Goal: Task Accomplishment & Management: Use online tool/utility

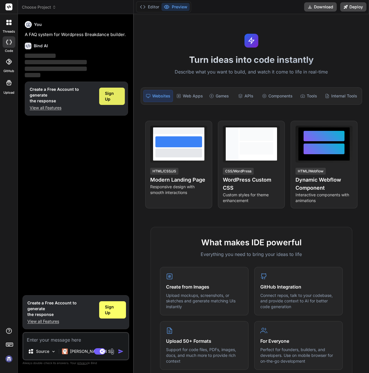
click at [108, 94] on span "Sign Up" at bounding box center [112, 97] width 14 height 12
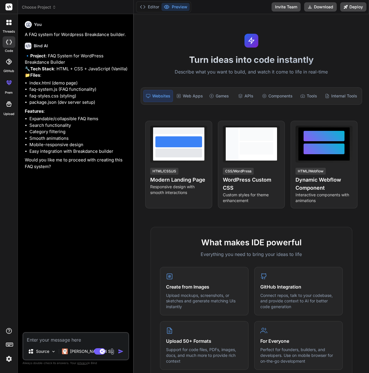
type textarea "x"
click at [89, 339] on textarea at bounding box center [75, 338] width 105 height 10
type textarea "c"
type textarea "x"
type textarea "ca"
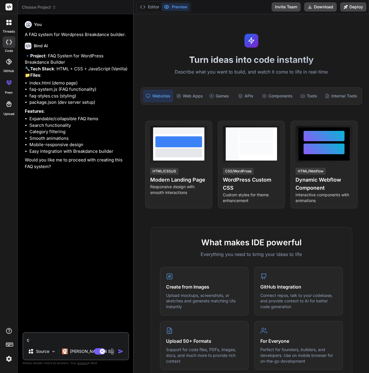
type textarea "x"
type textarea "can"
type textarea "x"
type textarea "can"
type textarea "x"
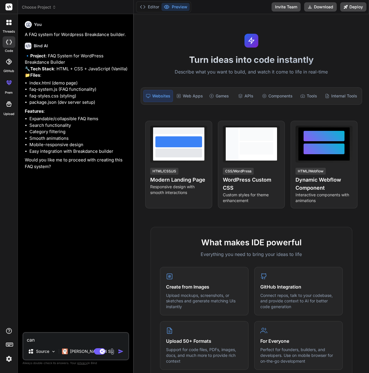
type textarea "can y"
type textarea "x"
type textarea "can yo"
type textarea "x"
type textarea "can you"
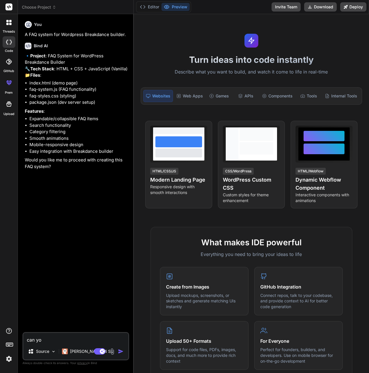
type textarea "x"
type textarea "can you"
type textarea "x"
type textarea "can you m"
type textarea "x"
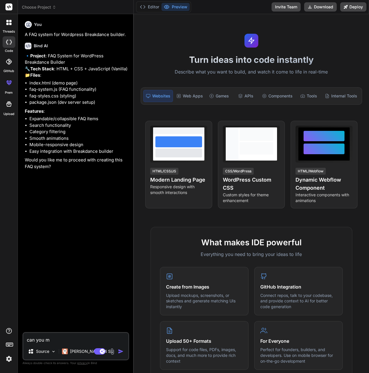
type textarea "can you ma"
type textarea "x"
type textarea "can you mak"
type textarea "x"
type textarea "can you make"
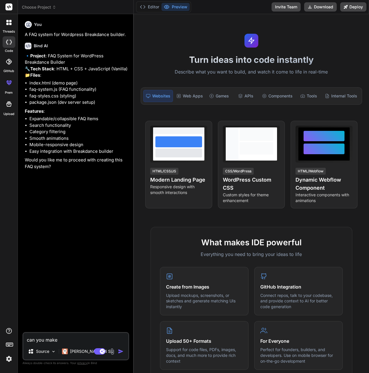
type textarea "x"
type textarea "can you make"
type textarea "x"
type textarea "can you make i"
type textarea "x"
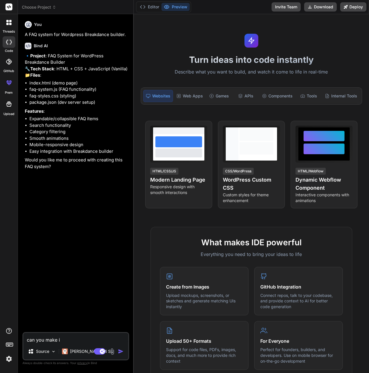
type textarea "can you make it"
type textarea "x"
type textarea "can you make it"
type textarea "x"
type textarea "can you make it a"
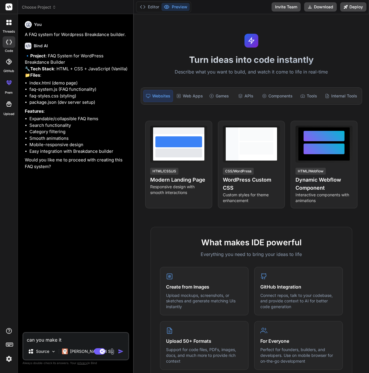
type textarea "x"
type textarea "can you make it as"
type textarea "x"
type textarea "can you make it as"
type textarea "x"
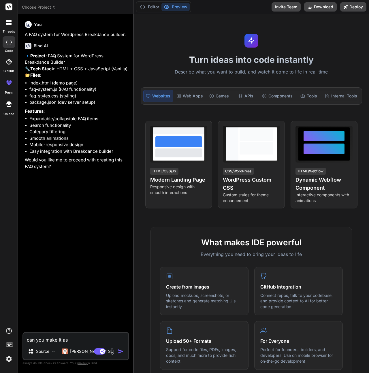
type textarea "can you make it as a"
type textarea "x"
type textarea "can you make it as a"
type textarea "x"
type textarea "can you make it as a p"
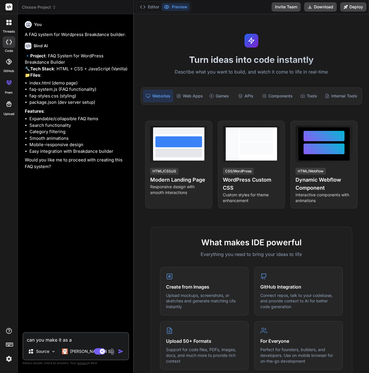
type textarea "x"
type textarea "can you make it as a pp"
type textarea "x"
type textarea "can you make it as a ppl"
type textarea "x"
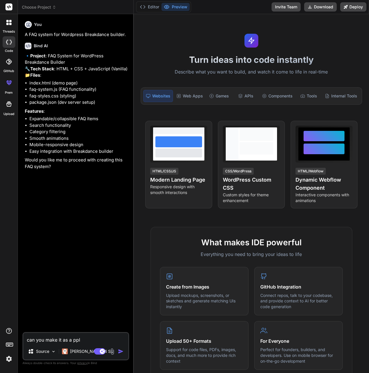
type textarea "can you make it as a pplu"
type textarea "x"
type textarea "can you make it as a pplug"
type textarea "x"
type textarea "can you make it as a pplu"
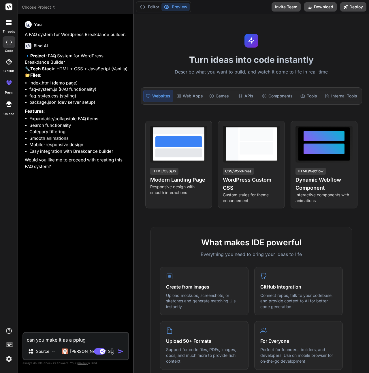
type textarea "x"
type textarea "can you make it as a ppl"
type textarea "x"
type textarea "can you make it as a pp"
type textarea "x"
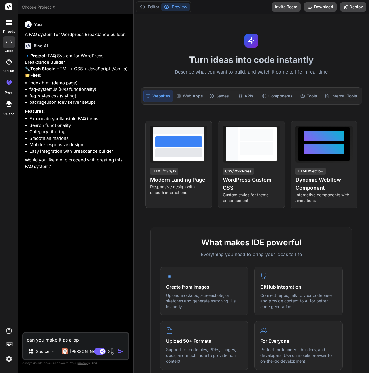
type textarea "can you make it as a p"
type textarea "x"
type textarea "can you make it as a pl"
type textarea "x"
type textarea "can you make it as a plu"
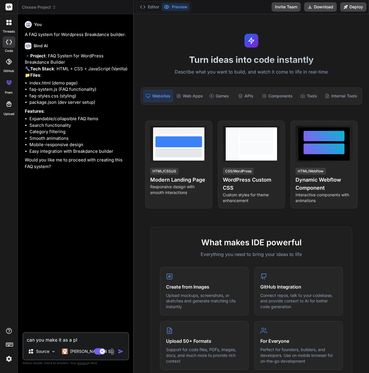
type textarea "x"
type textarea "can you make it as a plug"
type textarea "x"
type textarea "can you make it as a plugi"
type textarea "x"
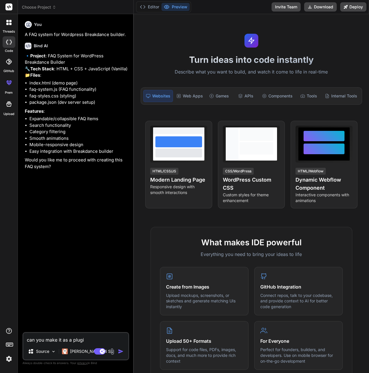
type textarea "can you make it as a plugin"
type textarea "x"
type textarea "can you make it as a plugin"
type textarea "x"
type textarea "can you make it as a plugin f"
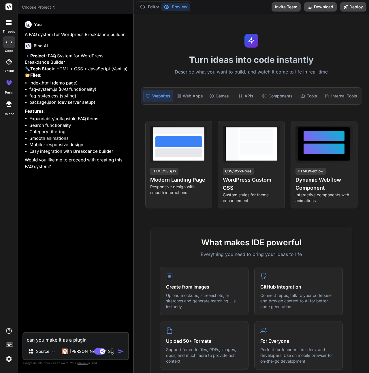
type textarea "x"
type textarea "can you make it as a plugin fo"
type textarea "x"
type textarea "can you make it as a plugin for"
type textarea "x"
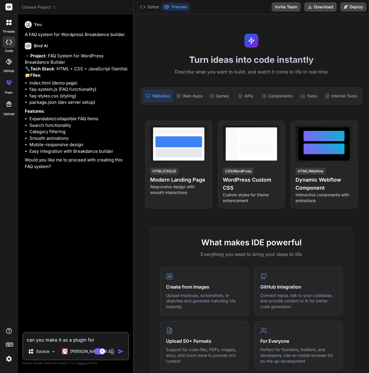
type textarea "can you make it as a plugin for"
type textarea "x"
type textarea "can you make it as a plugin for w"
type textarea "x"
type textarea "can you make it as a plugin for wo"
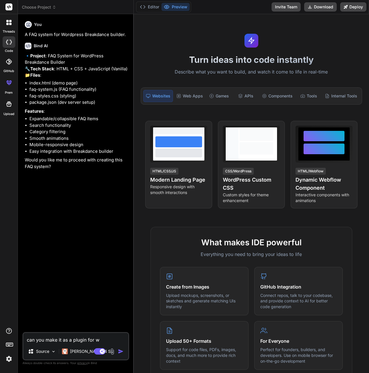
type textarea "x"
type textarea "can you make it as a plugin for wor"
type textarea "x"
type textarea "can you make it as a plugin for word"
type textarea "x"
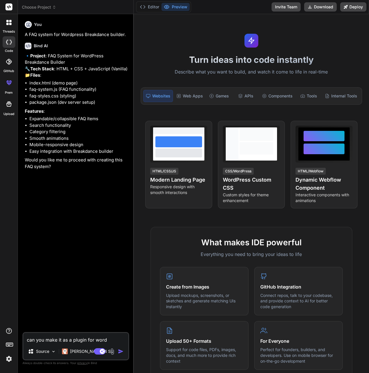
type textarea "can you make it as a plugin for wordp"
type textarea "x"
type textarea "can you make it as a plugin for wordpr"
type textarea "x"
type textarea "can you make it as a plugin for wordpre"
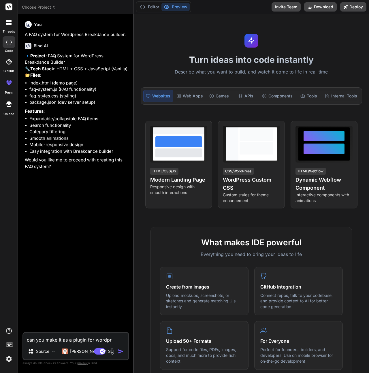
type textarea "x"
type textarea "can you make it as a plugin for wordpres"
type textarea "x"
type textarea "can you make it as a plugin for wordpress"
type textarea "x"
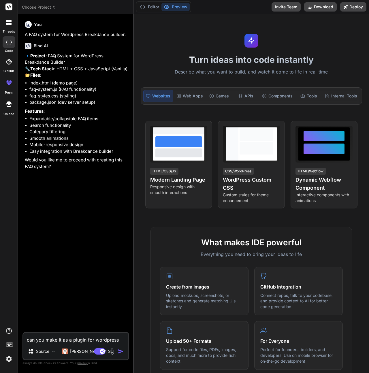
type textarea "can you make it as a plugin for wordpress?"
type textarea "x"
type textarea "can you make it as a plugin for wordpress?"
type textarea "x"
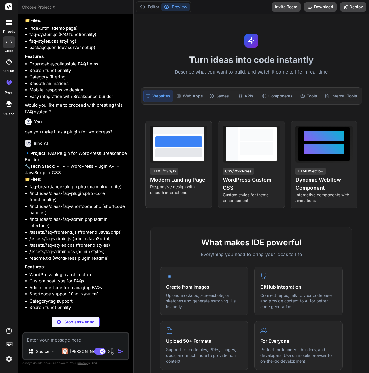
scroll to position [143, 0]
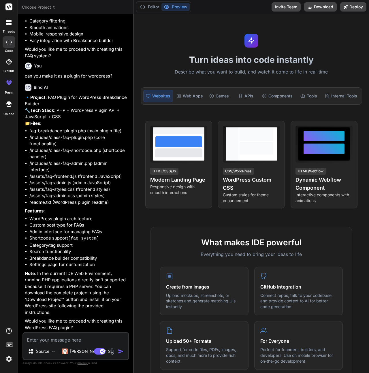
type textarea "x"
type textarea "W"
type textarea "x"
type textarea "Wh"
type textarea "x"
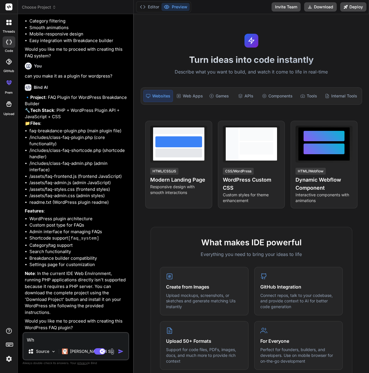
type textarea "Whe"
type textarea "x"
type textarea "Wher"
type textarea "x"
type textarea "Where"
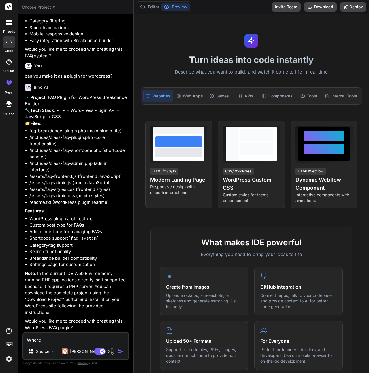
type textarea "x"
type textarea "Where y"
type textarea "x"
type textarea "Where"
type textarea "x"
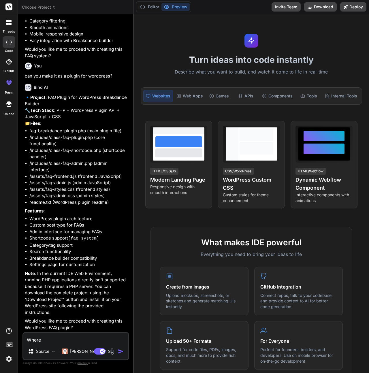
type textarea "O"
type textarea "x"
type textarea "Ok"
type textarea "x"
type textarea "Oka"
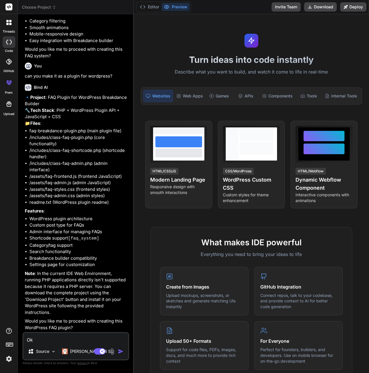
type textarea "x"
type textarea "Okay"
type textarea "x"
type textarea "Okay"
type textarea "x"
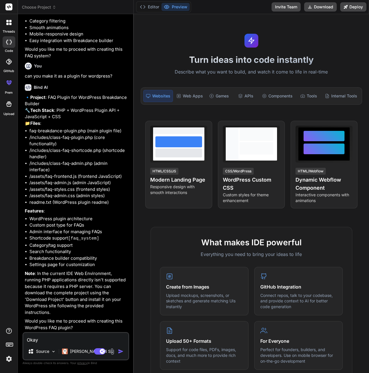
type textarea "Okay w"
type textarea "x"
type textarea "Okay wh"
type textarea "x"
type textarea "Okay wha"
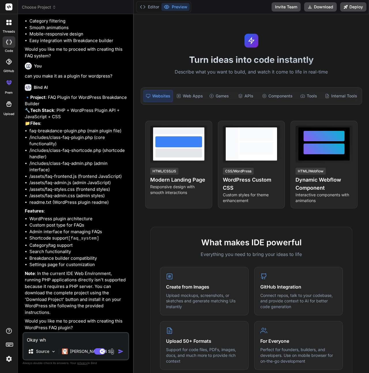
type textarea "x"
type textarea "Okay what"
type textarea "x"
type textarea "Okay what"
type textarea "x"
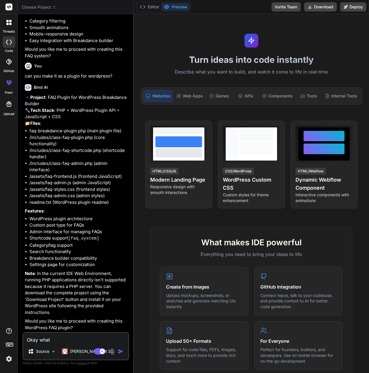
type textarea "Okay what c"
type textarea "x"
type textarea "Okay what cu"
type textarea "x"
type textarea "Okay what cus"
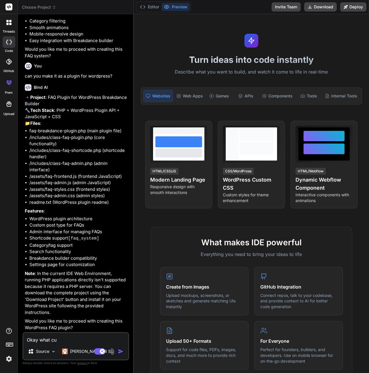
type textarea "x"
type textarea "Okay what cust"
type textarea "x"
type textarea "Okay what custo"
type textarea "x"
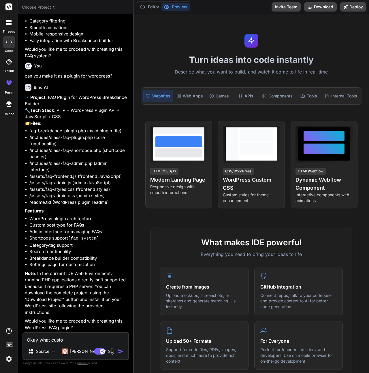
type textarea "Okay what custom"
type textarea "x"
type textarea "Okay what custom"
type textarea "x"
type textarea "Okay what custom p"
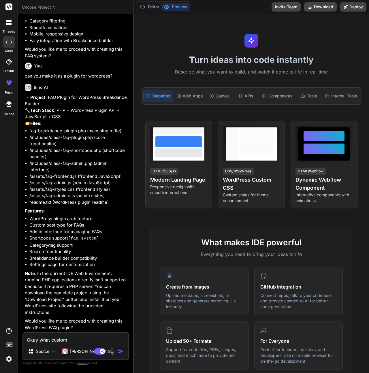
type textarea "x"
type textarea "Okay what custom po"
type textarea "x"
type textarea "Okay what custom pos"
type textarea "x"
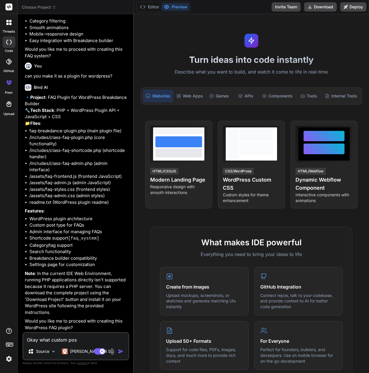
type textarea "Okay what custom post"
type textarea "x"
type textarea "Okay what custom post"
type textarea "x"
type textarea "Okay what custom post t"
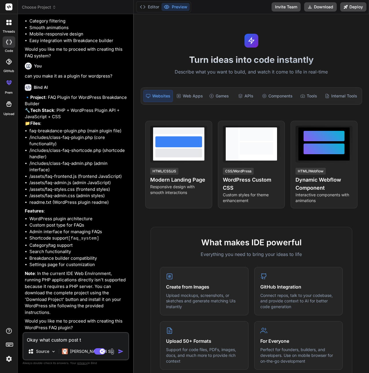
type textarea "x"
type textarea "Okay what custom post ty"
type textarea "x"
type textarea "Okay what custom post typ"
type textarea "x"
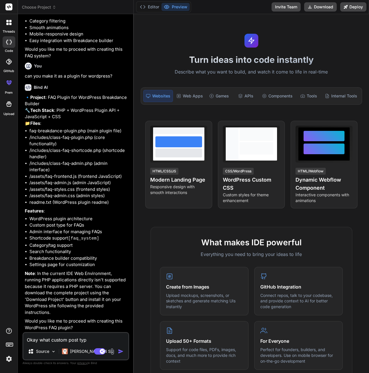
type textarea "Okay what custom post type"
type textarea "x"
type textarea "Okay what custom post type"
type textarea "x"
type textarea "Okay what custom post type w"
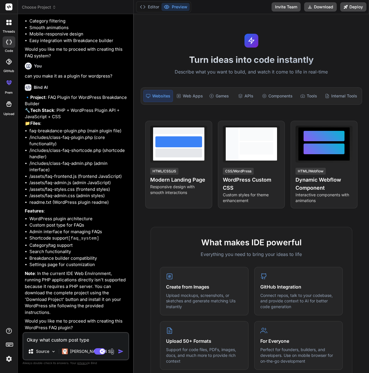
type textarea "x"
type textarea "Okay what custom post type wi"
type textarea "x"
type textarea "Okay what custom post type wil"
type textarea "x"
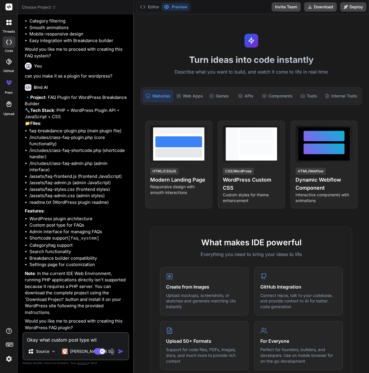
type textarea "Okay what custom post type will"
type textarea "x"
type textarea "Okay what custom post type will"
type textarea "x"
type textarea "Okay what custom post type will y"
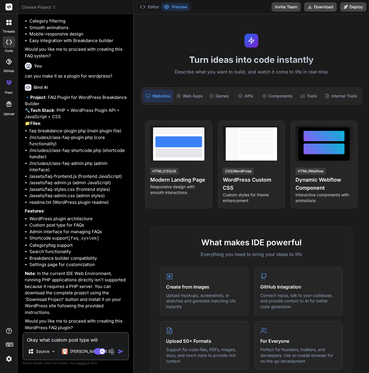
type textarea "x"
type textarea "Okay what custom post type will yo"
type textarea "x"
type textarea "Okay what custom post type will you"
type textarea "x"
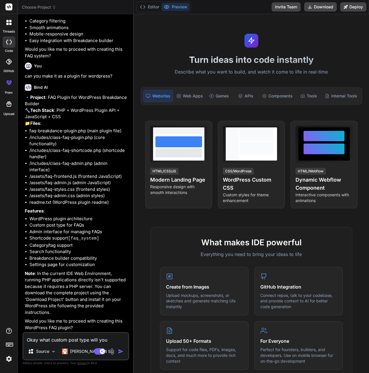
type textarea "Okay what custom post type will you"
type textarea "x"
type textarea "Okay what custom post type will you u"
type textarea "x"
type textarea "Okay what custom post type will you us"
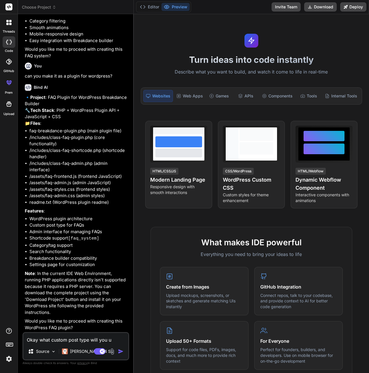
type textarea "x"
type textarea "Okay what custom post type will you use"
type textarea "x"
type textarea "Okay what custom post type will you use?"
type textarea "x"
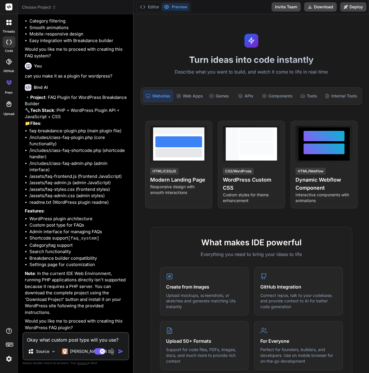
type textarea "Okay what custom post type will you use?"
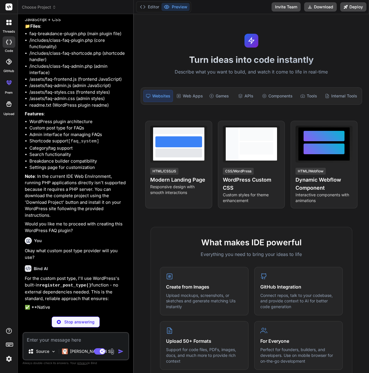
scroll to position [259, 0]
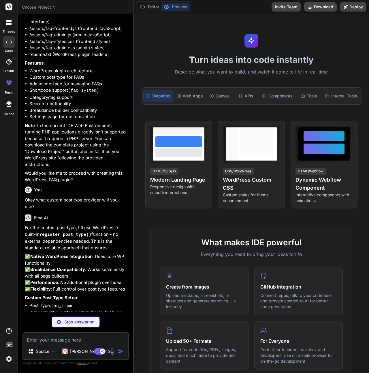
click at [79, 342] on textarea at bounding box center [75, 338] width 105 height 10
click at [62, 337] on textarea at bounding box center [75, 338] width 105 height 10
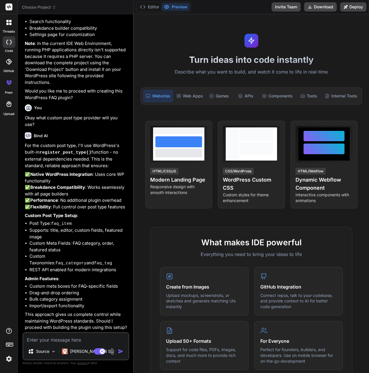
scroll to position [390, 0]
click at [67, 340] on textarea at bounding box center [75, 338] width 105 height 10
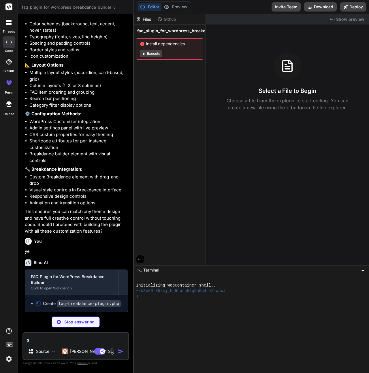
scroll to position [759, 0]
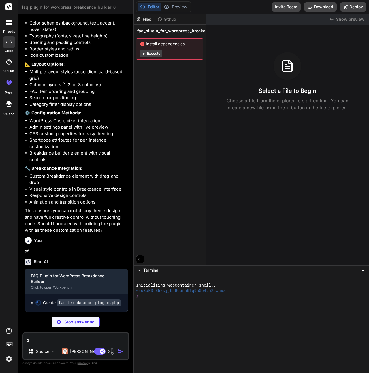
click at [157, 55] on button "Execute" at bounding box center [151, 53] width 22 height 7
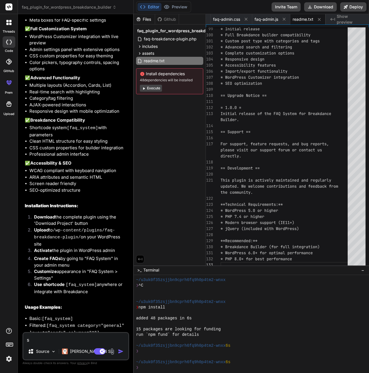
scroll to position [1195, 0]
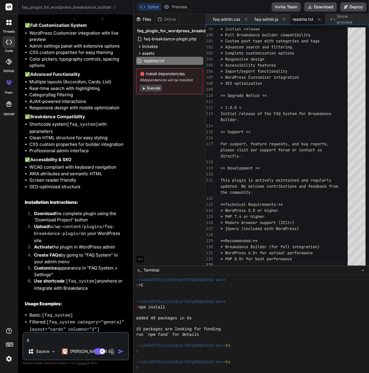
click at [153, 89] on button "Execute" at bounding box center [151, 88] width 22 height 7
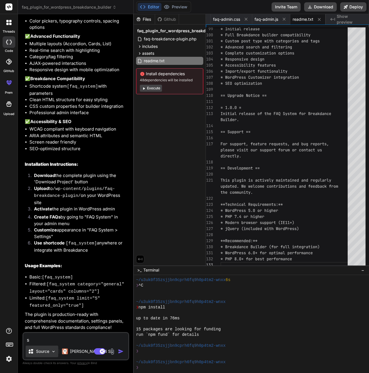
click at [56, 351] on img at bounding box center [53, 351] width 5 height 5
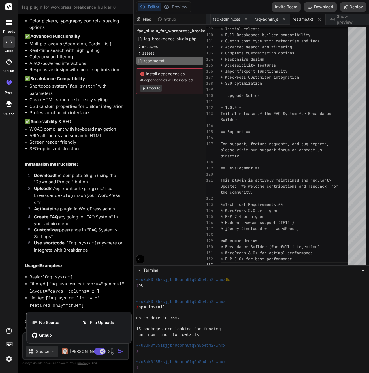
click at [79, 277] on div at bounding box center [184, 186] width 369 height 373
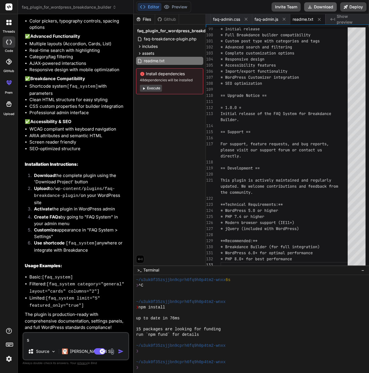
click at [313, 4] on button "Download" at bounding box center [320, 6] width 33 height 9
click at [84, 334] on textarea "s" at bounding box center [75, 338] width 105 height 10
drag, startPoint x: 85, startPoint y: 336, endPoint x: -9, endPoint y: 341, distance: 93.8
click at [0, 341] on html "threads code GitHub prem Upload faq_plugin_for_wordpress_breakdance_builder Cre…" at bounding box center [184, 186] width 369 height 373
paste textarea "Plugin could not be activated because it triggered a fatal error."
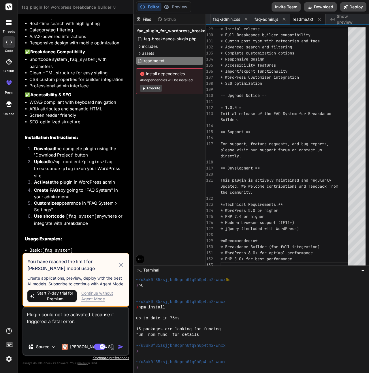
click at [80, 329] on textarea "Plugin could not be activated because it triggered a fatal error." at bounding box center [75, 323] width 105 height 31
click at [93, 292] on div "Continue without Agent Mode" at bounding box center [102, 296] width 43 height 12
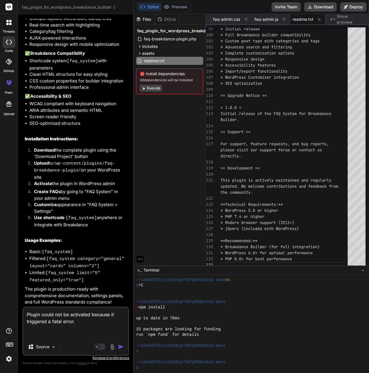
click at [122, 349] on img "button" at bounding box center [121, 347] width 6 height 6
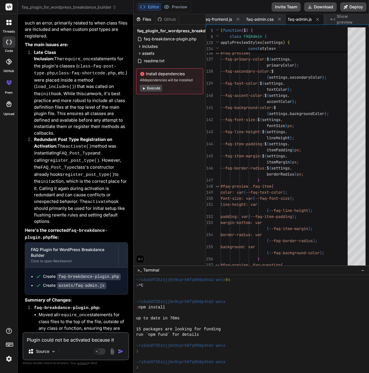
scroll to position [1725, 0]
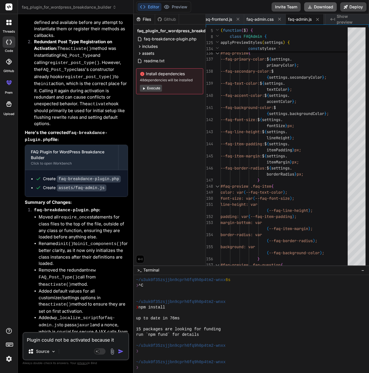
click at [319, 8] on button "Download" at bounding box center [320, 6] width 33 height 9
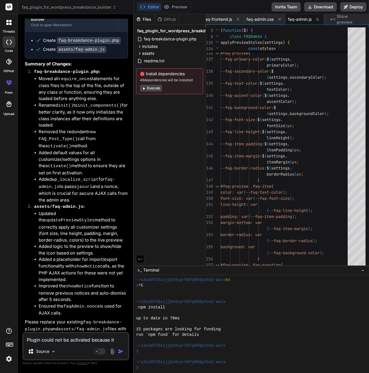
scroll to position [1881, 0]
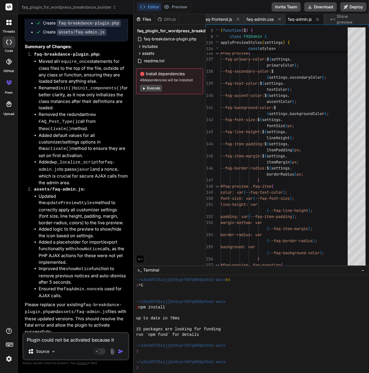
click at [51, 339] on textarea "Plugin could not be activated because it triggered a fatal error." at bounding box center [75, 338] width 105 height 10
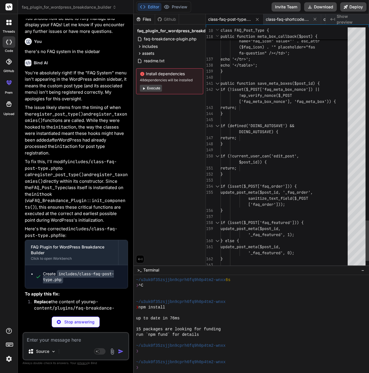
scroll to position [2832, 0]
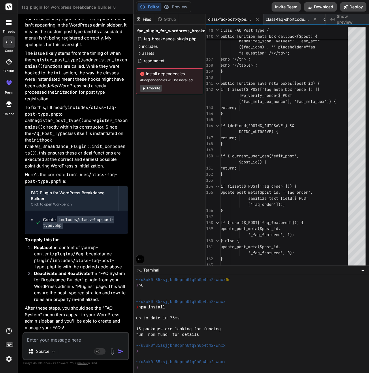
click at [241, 19] on span "class-faq-post-type.php" at bounding box center [229, 19] width 43 height 6
click at [320, 6] on button "Download" at bounding box center [320, 6] width 33 height 9
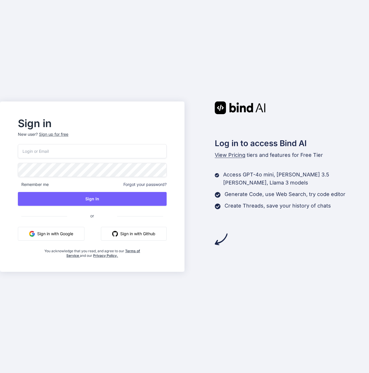
click at [68, 233] on button "Sign in with Google" at bounding box center [51, 234] width 67 height 14
